Goal: Information Seeking & Learning: Find contact information

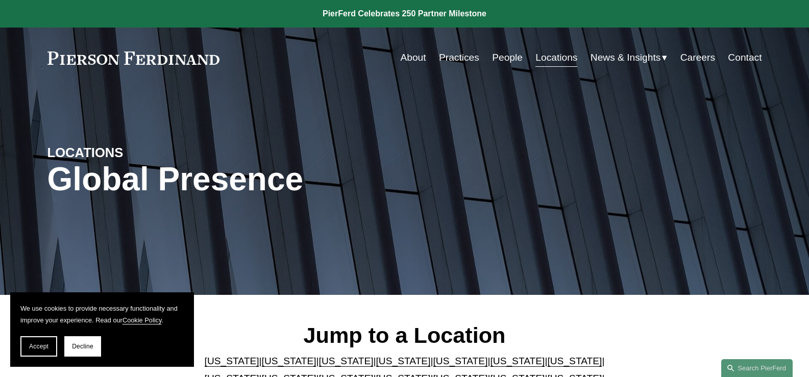
click at [503, 56] on link "People" at bounding box center [507, 57] width 31 height 19
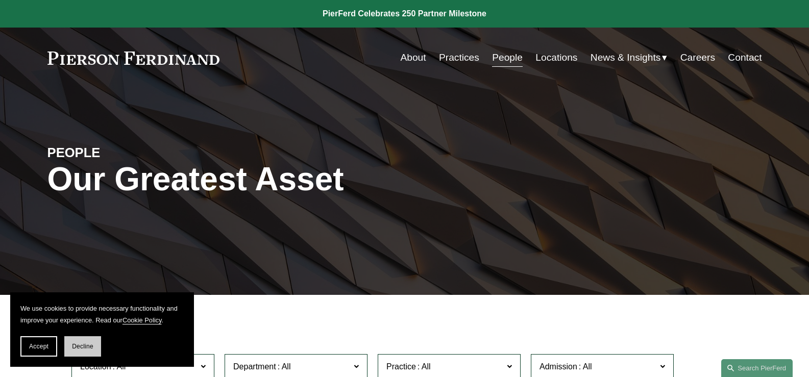
click at [81, 347] on span "Decline" at bounding box center [82, 346] width 21 height 7
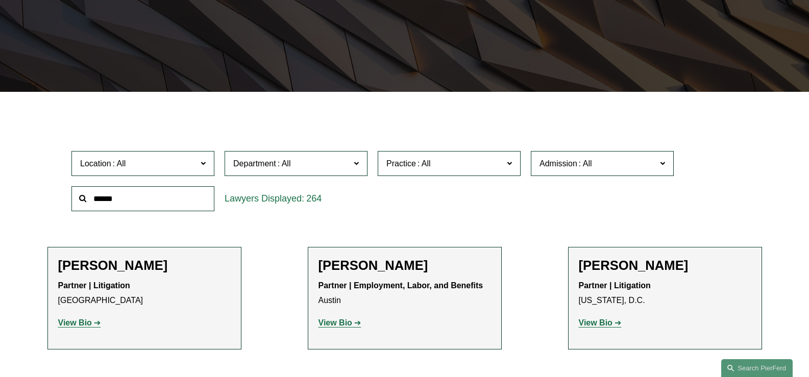
scroll to position [204, 0]
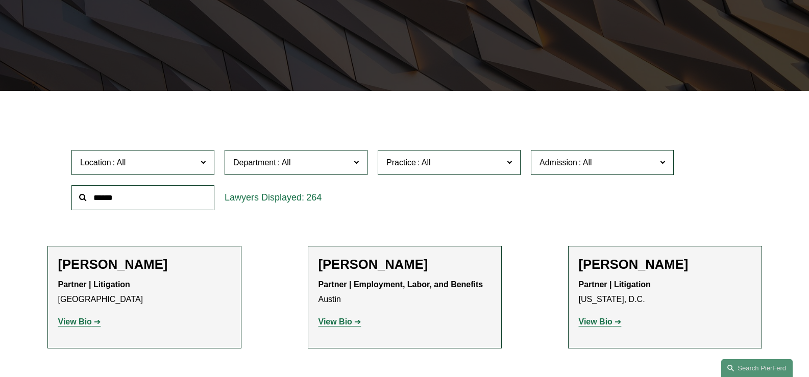
click at [164, 196] on input "text" at bounding box center [142, 197] width 143 height 25
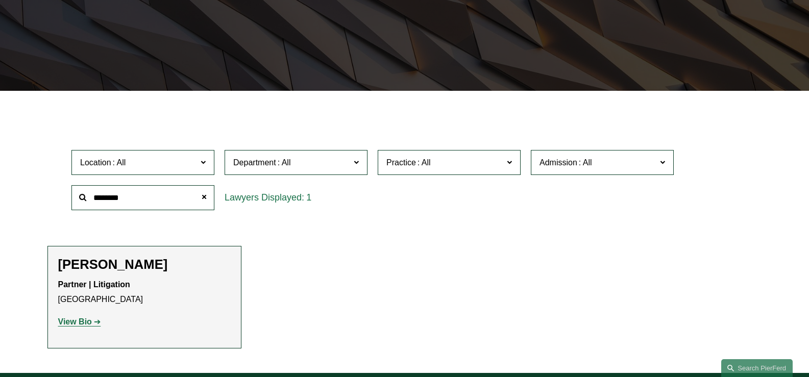
type input "********"
click at [75, 321] on strong "View Bio" at bounding box center [75, 321] width 34 height 9
click at [205, 165] on span at bounding box center [203, 162] width 5 height 13
click at [0, 0] on link "[GEOGRAPHIC_DATA]" at bounding box center [0, 0] width 0 height 0
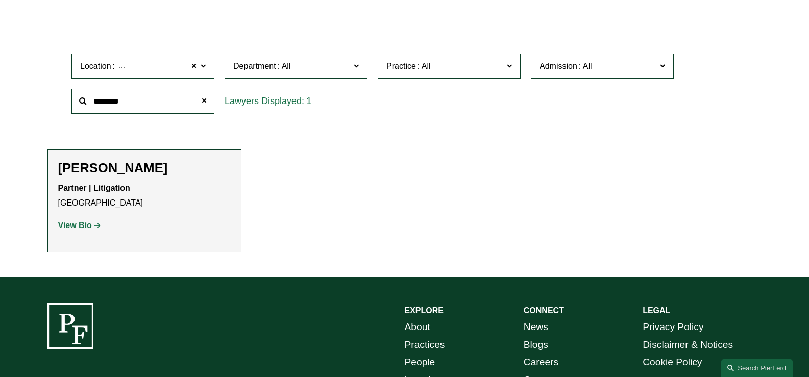
scroll to position [168, 0]
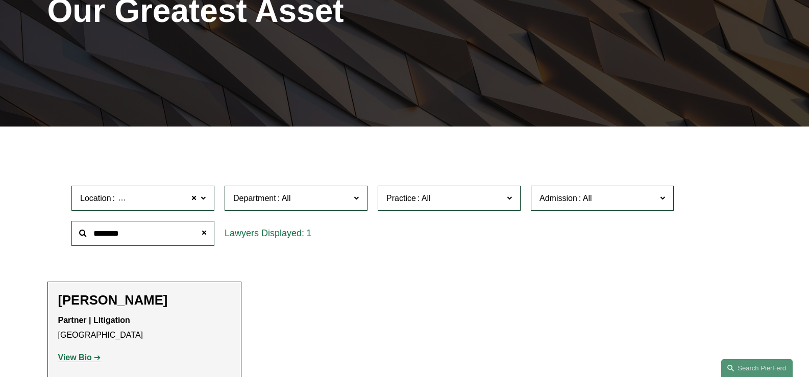
click at [288, 232] on div "1" at bounding box center [296, 233] width 143 height 25
click at [171, 197] on span "Location Denver" at bounding box center [138, 198] width 117 height 14
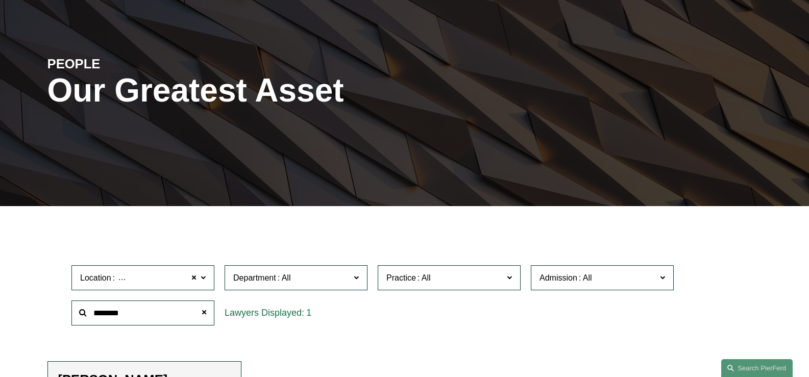
scroll to position [0, 0]
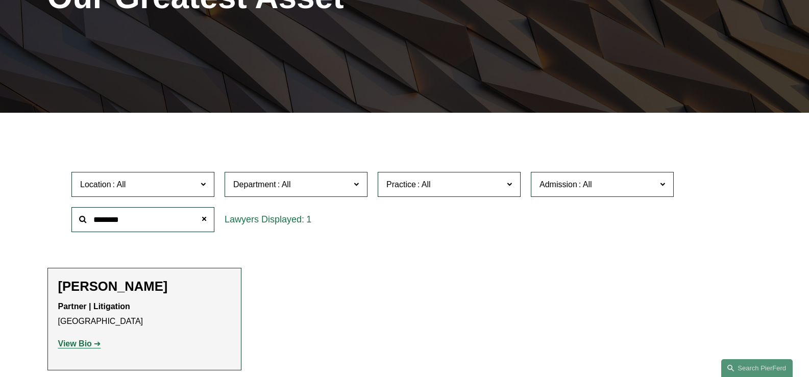
scroll to position [191, 0]
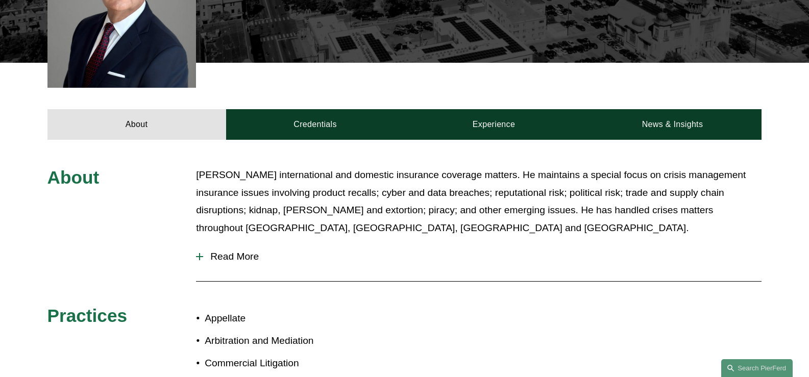
scroll to position [408, 0]
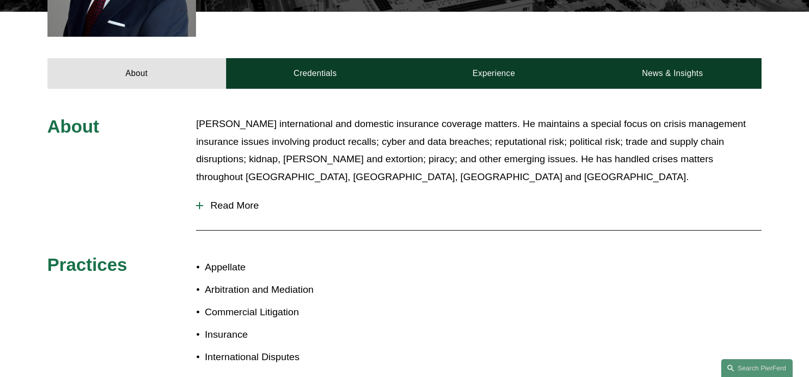
click at [192, 190] on div "About [PERSON_NAME] handles international and domestic insurance coverage matte…" at bounding box center [404, 245] width 809 height 261
click at [199, 205] on div at bounding box center [199, 205] width 7 height 1
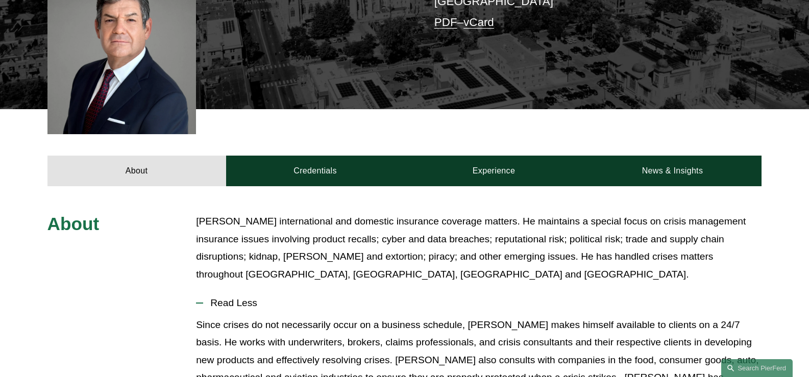
scroll to position [306, 0]
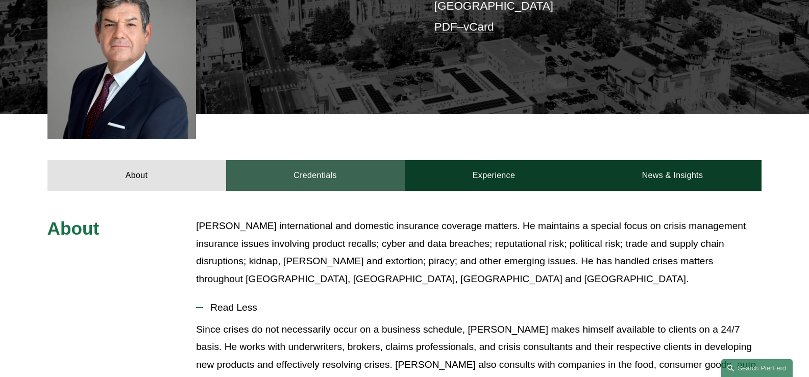
click at [322, 160] on link "Credentials" at bounding box center [315, 175] width 179 height 31
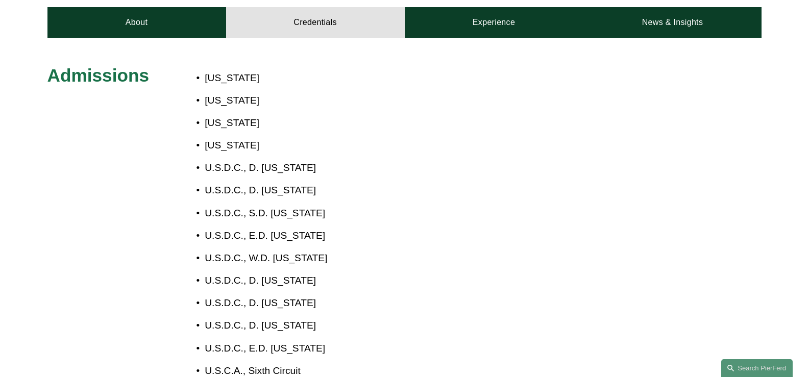
scroll to position [255, 0]
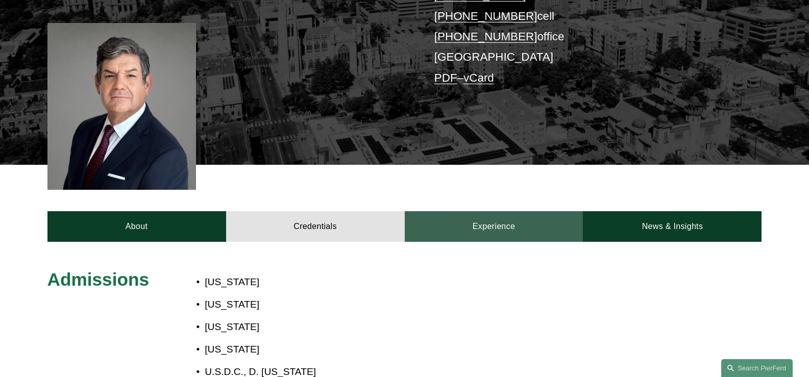
click at [491, 211] on link "Experience" at bounding box center [494, 226] width 179 height 31
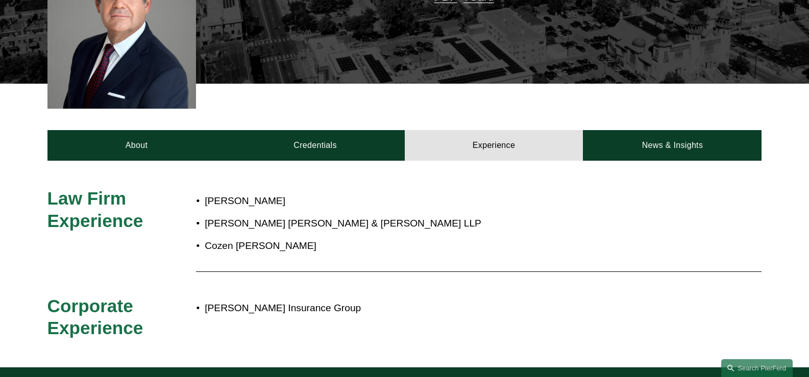
scroll to position [357, 0]
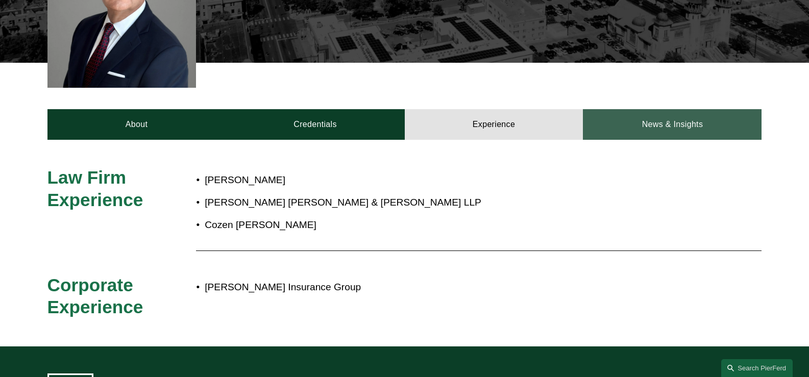
click at [689, 112] on link "News & Insights" at bounding box center [672, 124] width 179 height 31
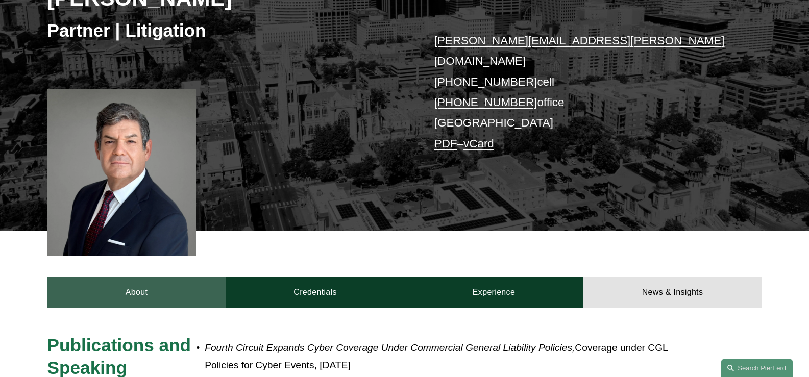
scroll to position [102, 0]
